Goal: Check status: Check status

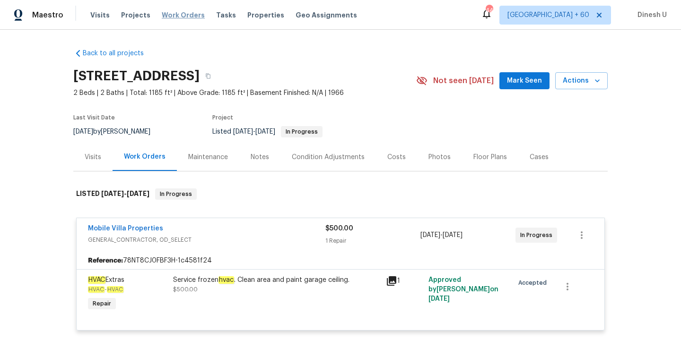
click at [163, 17] on span "Work Orders" at bounding box center [183, 14] width 43 height 9
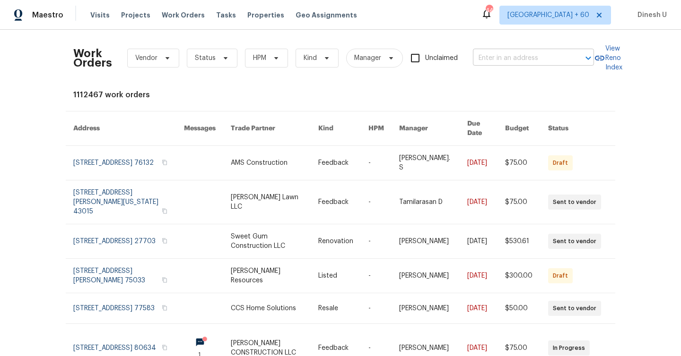
click at [483, 59] on input "text" at bounding box center [520, 58] width 95 height 15
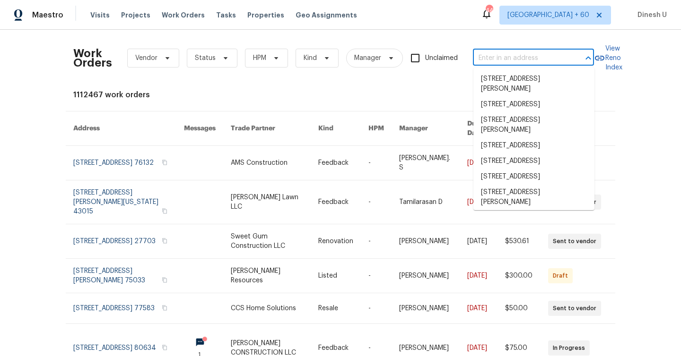
paste input "[STREET_ADDRESS][PERSON_NAME][PERSON_NAME]"
type input "[STREET_ADDRESS][PERSON_NAME][PERSON_NAME]"
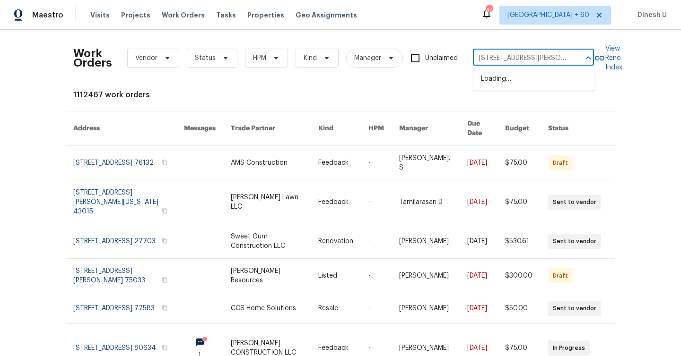
scroll to position [0, 28]
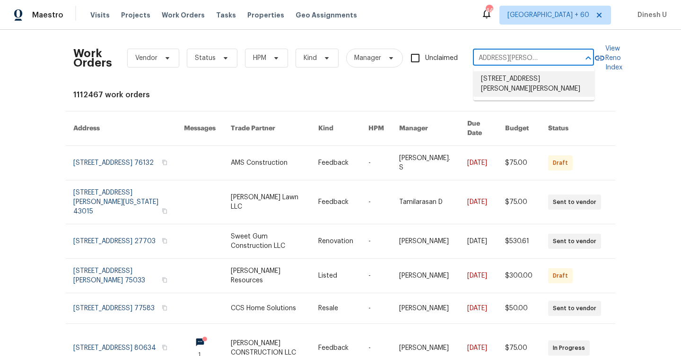
click at [502, 85] on li "[STREET_ADDRESS][PERSON_NAME][PERSON_NAME]" at bounding box center [533, 84] width 121 height 26
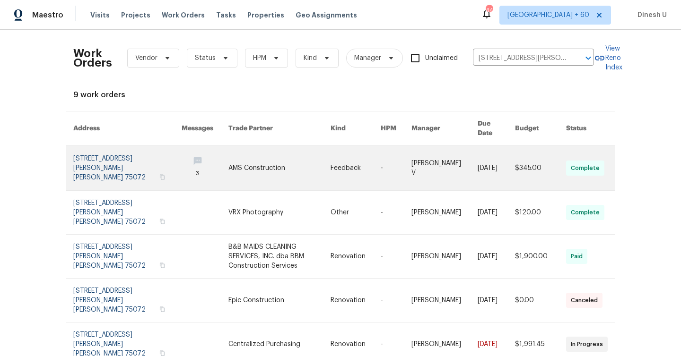
click at [71, 152] on td "[STREET_ADDRESS][PERSON_NAME][PERSON_NAME]" at bounding box center [120, 168] width 108 height 45
click at [82, 156] on link at bounding box center [127, 168] width 108 height 44
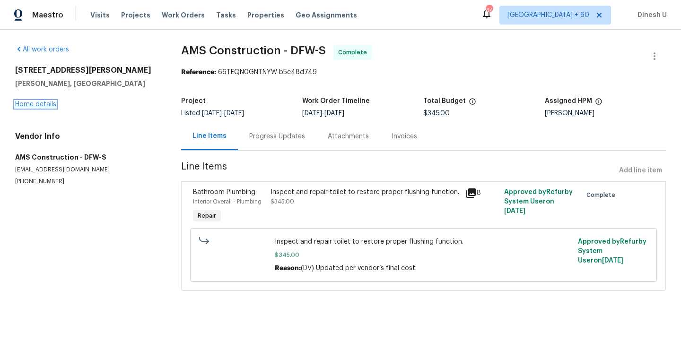
click at [32, 103] on link "Home details" at bounding box center [35, 104] width 41 height 7
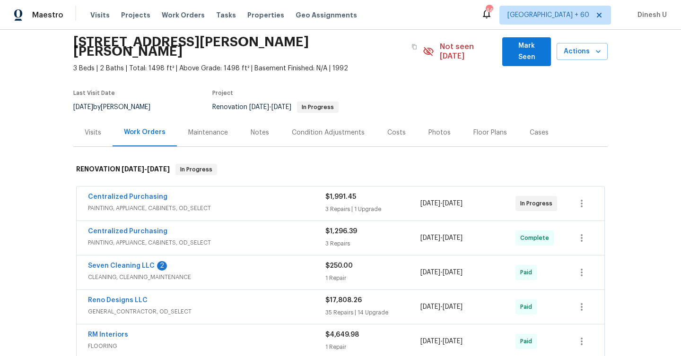
scroll to position [38, 0]
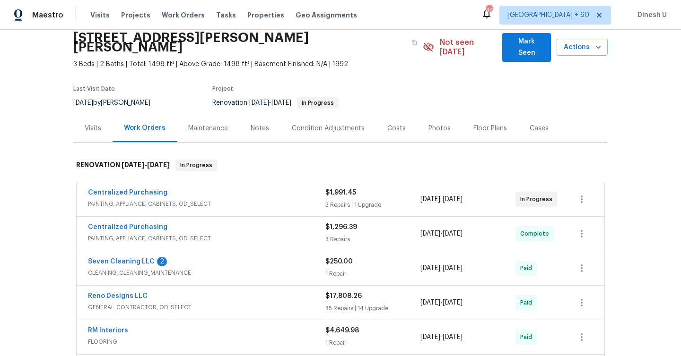
click at [339, 200] on div "3 Repairs | 1 Upgrade" at bounding box center [372, 204] width 95 height 9
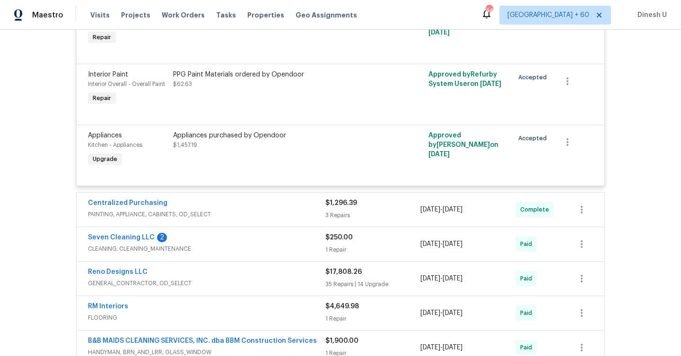
scroll to position [341, 0]
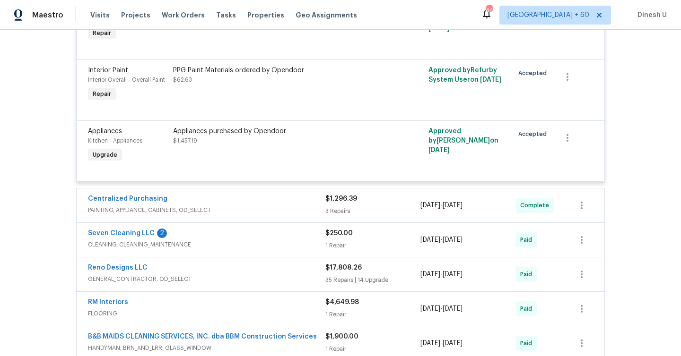
click at [345, 207] on div "3 Repairs" at bounding box center [372, 211] width 95 height 9
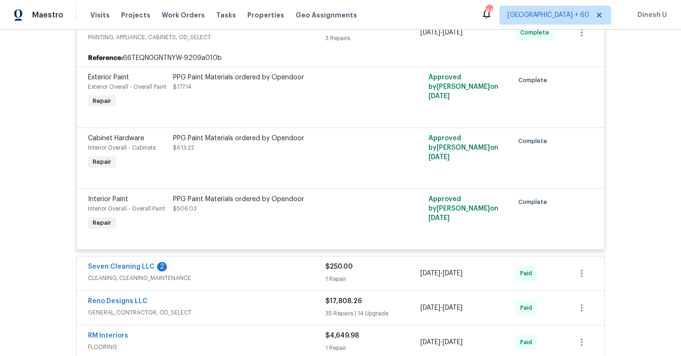
scroll to position [575, 0]
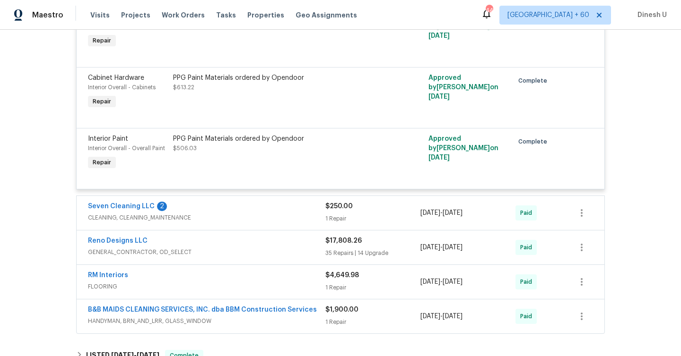
click at [341, 214] on div "1 Repair" at bounding box center [372, 218] width 95 height 9
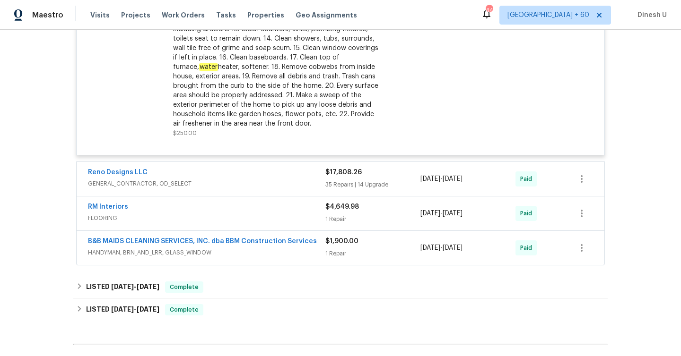
scroll to position [929, 0]
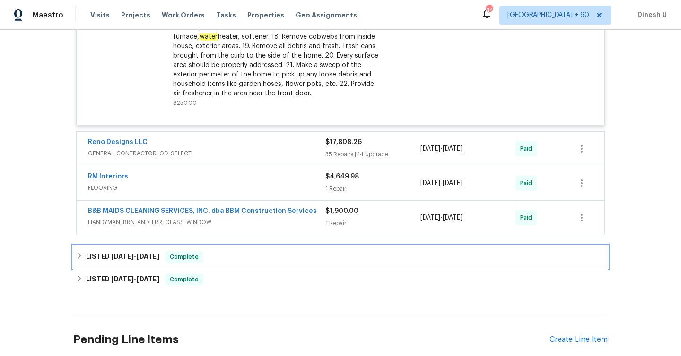
click at [151, 253] on span "[DATE]" at bounding box center [148, 256] width 23 height 7
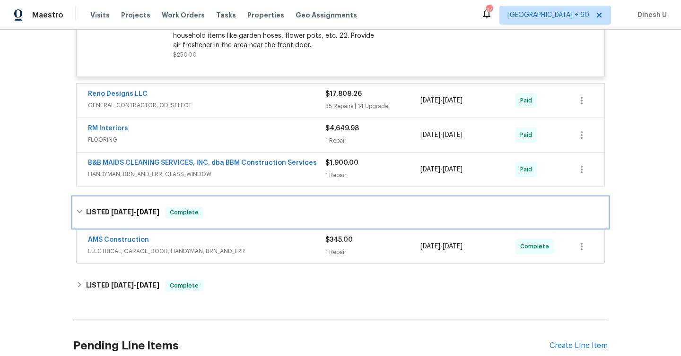
scroll to position [981, 0]
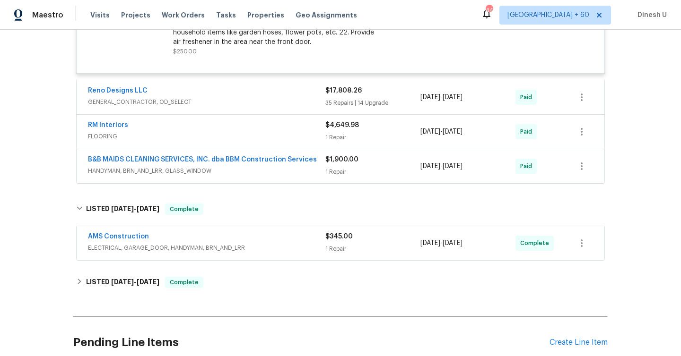
click at [331, 249] on div "AMS Construction ELECTRICAL, GARAGE_DOOR, HANDYMAN, BRN_AND_LRR $345.00 1 Repai…" at bounding box center [340, 243] width 527 height 34
click at [331, 244] on div "1 Repair" at bounding box center [372, 248] width 95 height 9
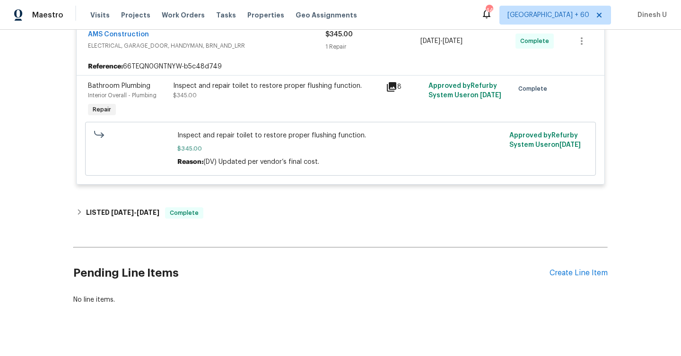
scroll to position [1191, 0]
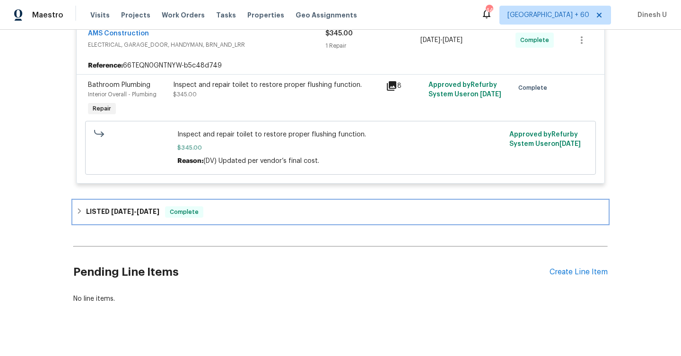
click at [141, 208] on span "[DATE]" at bounding box center [148, 211] width 23 height 7
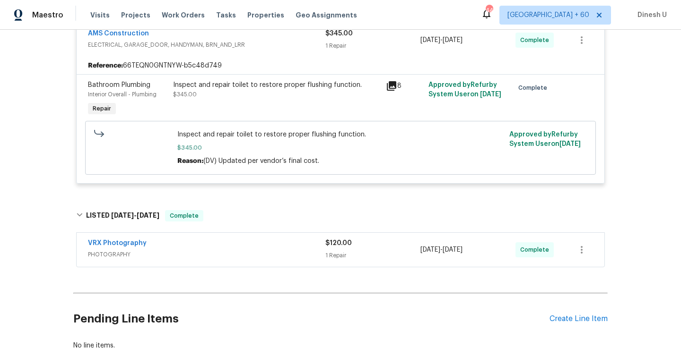
click at [320, 251] on span "PHOTOGRAPHY" at bounding box center [206, 254] width 237 height 9
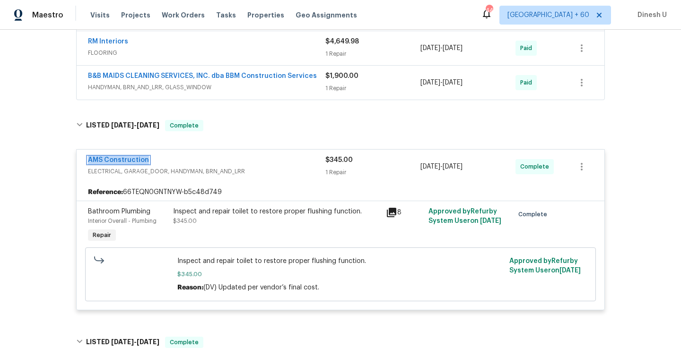
scroll to position [1063, 0]
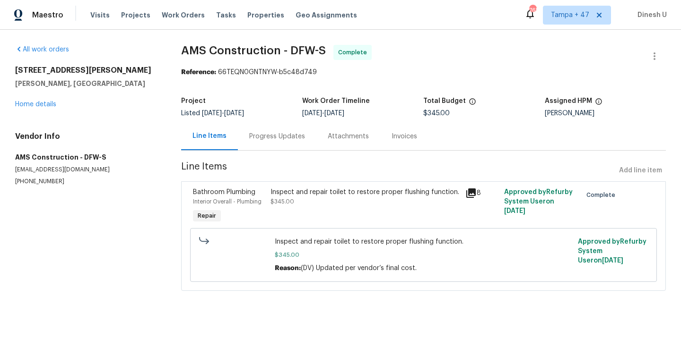
click at [271, 139] on div "Progress Updates" at bounding box center [277, 136] width 56 height 9
